Goal: Task Accomplishment & Management: Use online tool/utility

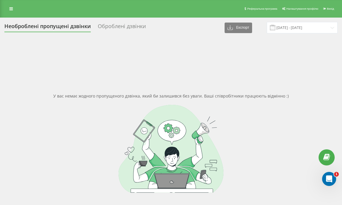
click at [13, 14] on div "Реферальна програма Налаштування профілю Вихід" at bounding box center [171, 9] width 342 height 18
click at [10, 6] on link at bounding box center [11, 9] width 11 height 8
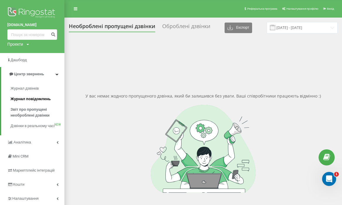
click at [32, 98] on span "Журнал повідомлень" at bounding box center [31, 99] width 40 height 6
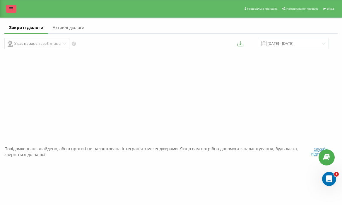
click at [8, 8] on link at bounding box center [11, 9] width 11 height 8
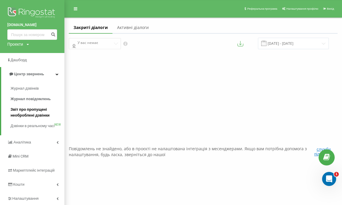
click at [34, 118] on span "Звіт про пропущені необроблені дзвінки" at bounding box center [36, 113] width 51 height 12
click at [37, 111] on span "Звіт про пропущені необроблені дзвінки" at bounding box center [36, 113] width 51 height 12
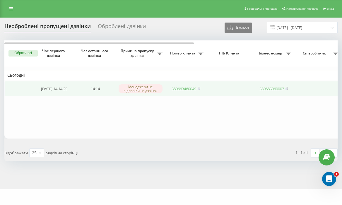
click at [181, 89] on link "380663460049" at bounding box center [184, 88] width 25 height 5
click at [188, 88] on link "380995403033" at bounding box center [184, 88] width 25 height 5
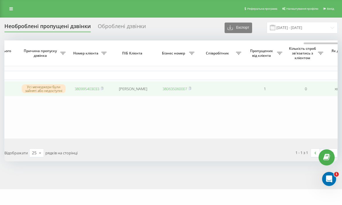
scroll to position [0, 252]
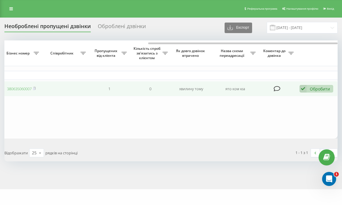
click at [313, 90] on div "Обробити" at bounding box center [320, 89] width 20 height 6
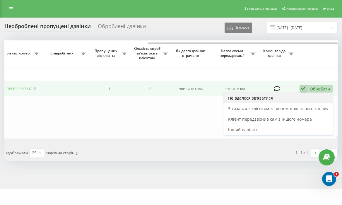
click at [287, 101] on div "Не вдалося зв'язатися" at bounding box center [277, 98] width 109 height 11
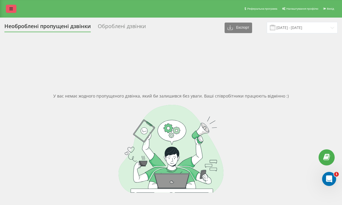
click at [10, 9] on icon at bounding box center [11, 9] width 4 height 4
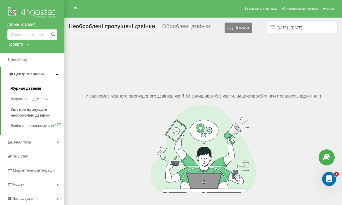
click at [35, 89] on span "Журнал дзвінків" at bounding box center [26, 88] width 31 height 6
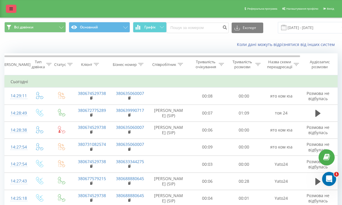
click at [11, 10] on icon at bounding box center [11, 9] width 4 height 4
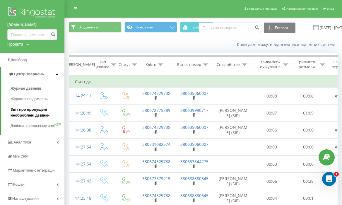
click at [35, 114] on span "Звіт про пропущені необроблені дзвінки" at bounding box center [36, 113] width 51 height 12
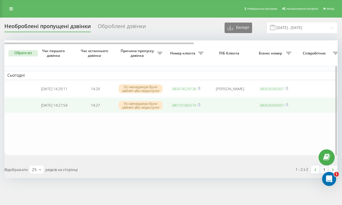
click at [182, 106] on link "380731082574" at bounding box center [184, 104] width 25 height 5
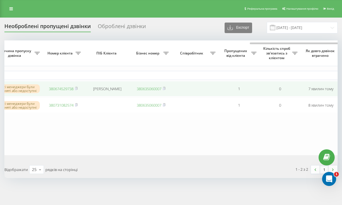
scroll to position [0, 252]
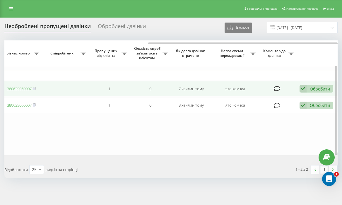
click at [323, 85] on td "Обробити Не вдалося зв'язатися Зв'язався з клієнтом за допомогою іншого каналу …" at bounding box center [317, 89] width 41 height 16
click at [321, 90] on div "Обробити" at bounding box center [320, 89] width 20 height 6
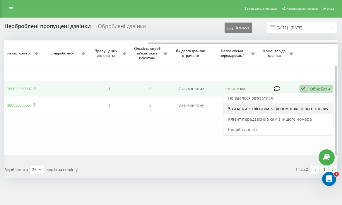
click at [253, 107] on span "Зв'язався з клієнтом за допомогою іншого каналу" at bounding box center [278, 109] width 100 height 6
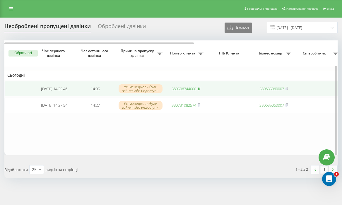
click at [199, 88] on rect at bounding box center [199, 89] width 2 height 3
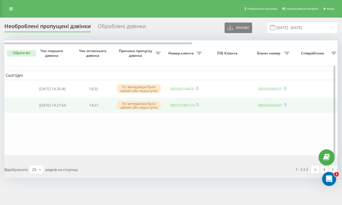
scroll to position [0, 0]
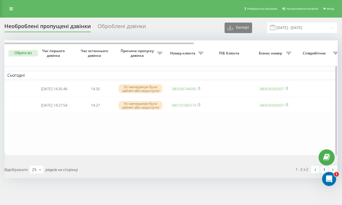
click at [195, 65] on th "Номер клієнта" at bounding box center [185, 53] width 41 height 26
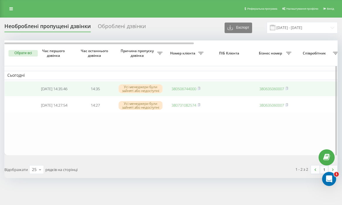
click at [184, 91] on link "380506744000" at bounding box center [184, 88] width 25 height 5
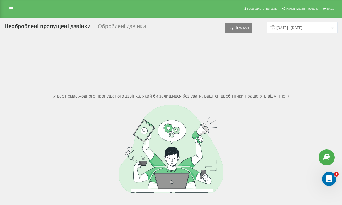
click at [138, 64] on div "У вас немає жодного пропущеного дзвінка, який би залишився без уваги. Ваші спів…" at bounding box center [170, 142] width 333 height 205
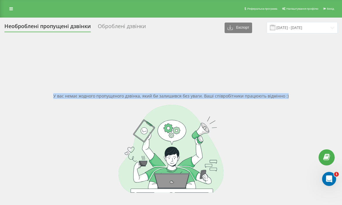
click at [138, 64] on div "У вас немає жодного пропущеного дзвінка, який би залишився без уваги. Ваші спів…" at bounding box center [170, 142] width 333 height 205
